Goal: Task Accomplishment & Management: Complete application form

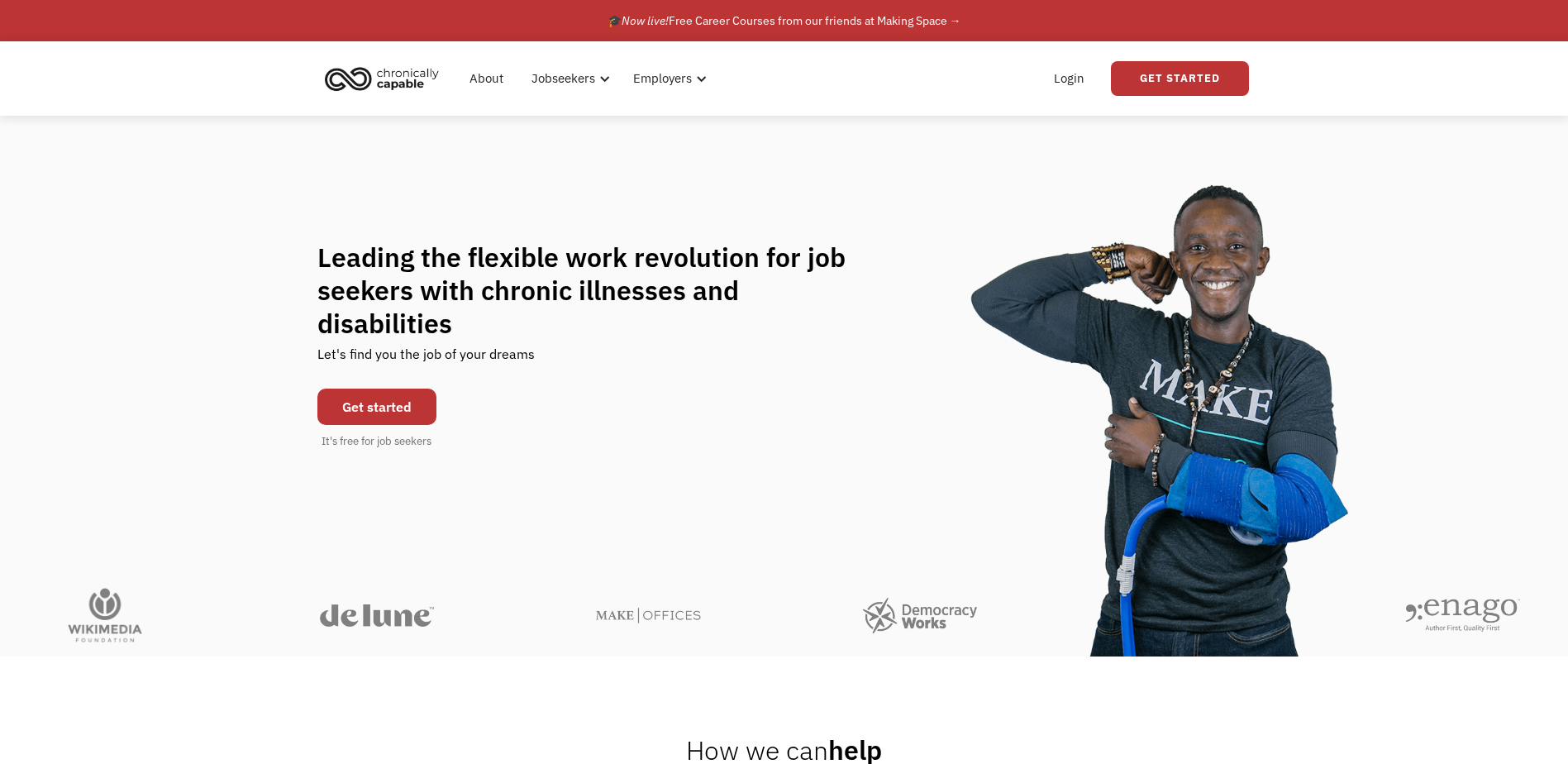
click at [388, 396] on link "Get started" at bounding box center [377, 406] width 119 height 36
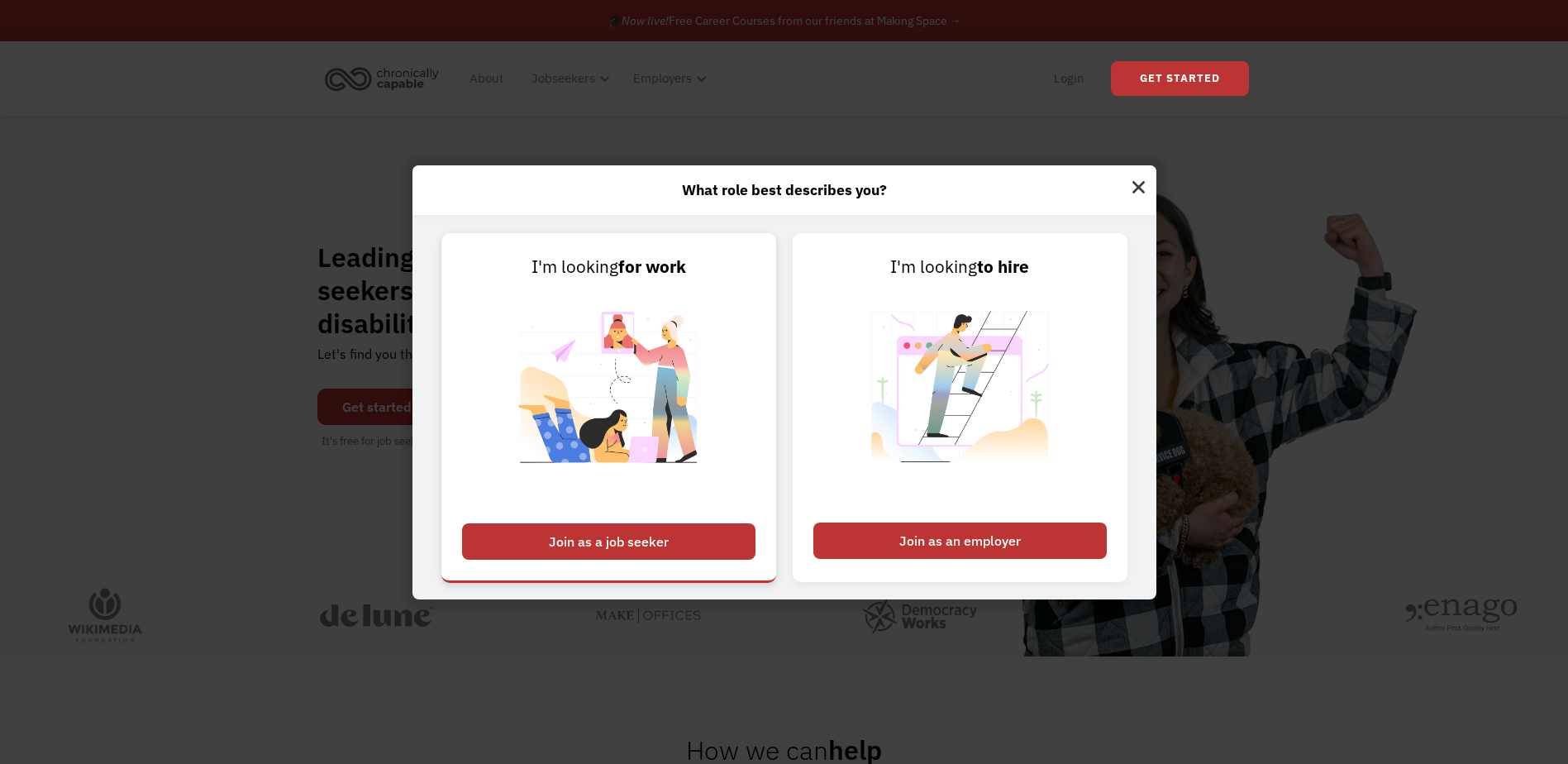
click at [602, 546] on div "Join as a job seeker" at bounding box center [609, 541] width 293 height 36
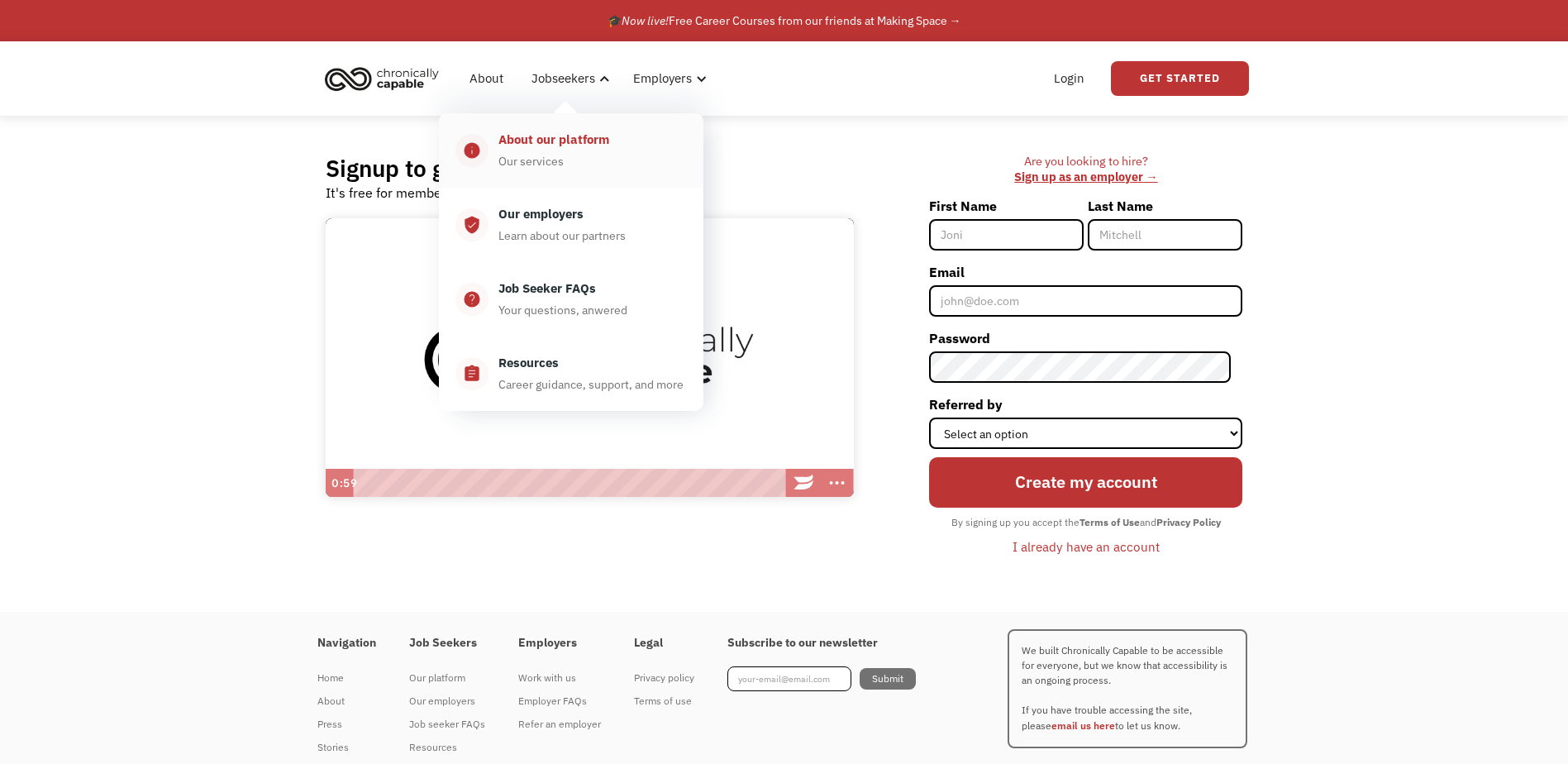
click at [591, 147] on div "About our platform" at bounding box center [554, 140] width 110 height 20
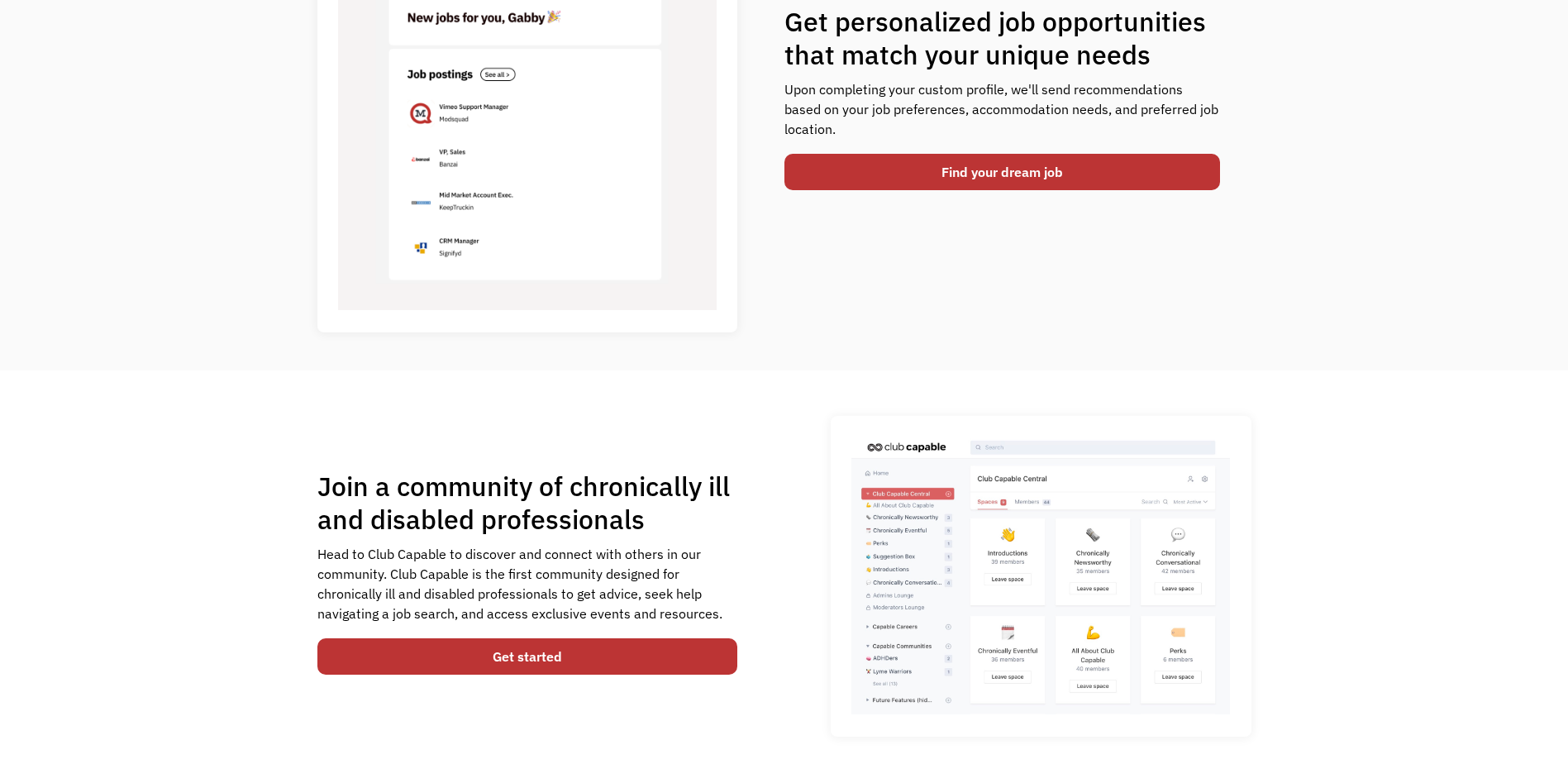
scroll to position [826, 0]
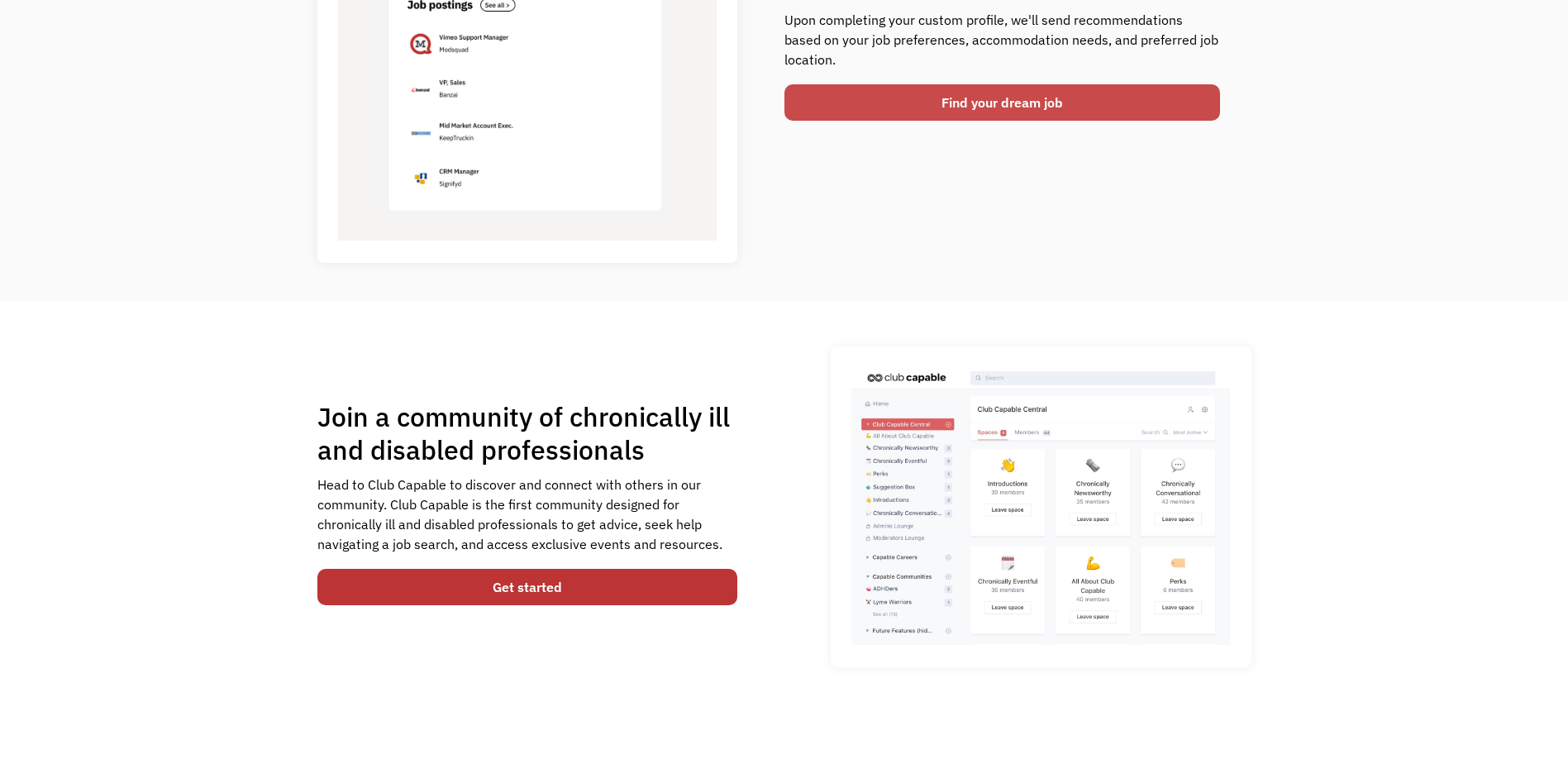
click at [912, 108] on link "Find your dream job" at bounding box center [1002, 102] width 436 height 36
